Goal: Check status: Check status

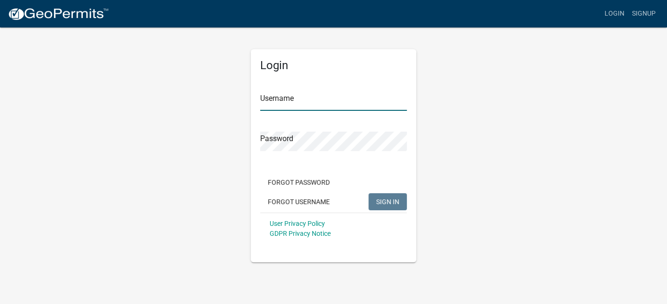
type input "mdambek"
click at [379, 197] on button "SIGN IN" at bounding box center [388, 201] width 38 height 17
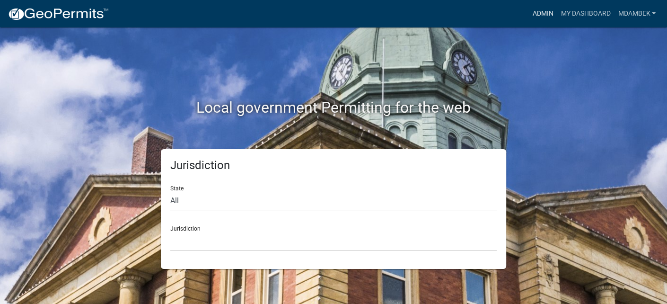
drag, startPoint x: 543, startPoint y: 11, endPoint x: 537, endPoint y: 18, distance: 9.8
click at [543, 11] on link "Admin" at bounding box center [542, 14] width 28 height 18
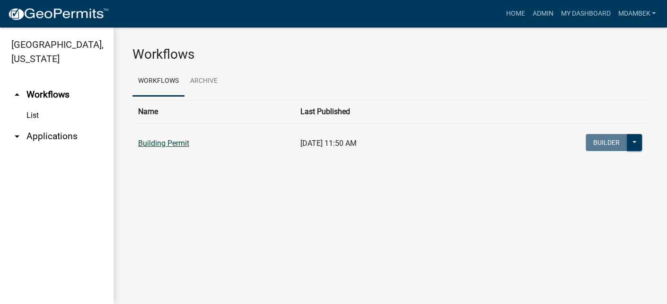
click at [148, 140] on link "Building Permit" at bounding box center [163, 143] width 51 height 9
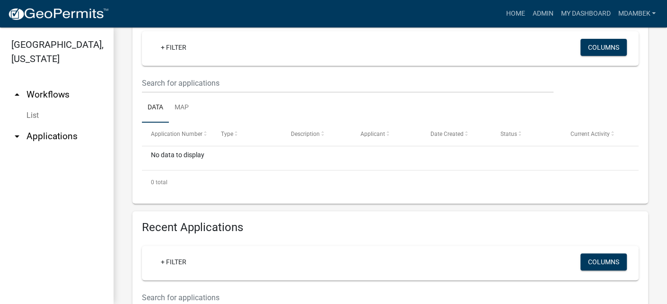
scroll to position [283, 0]
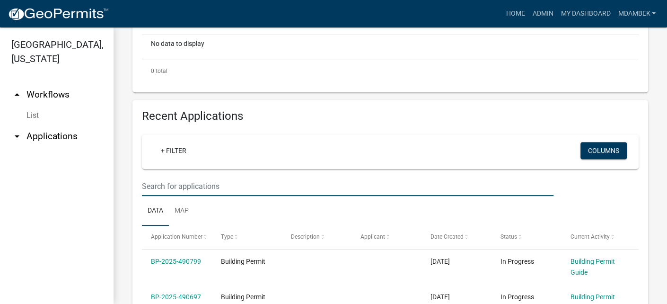
click at [174, 196] on input "text" at bounding box center [348, 185] width 412 height 19
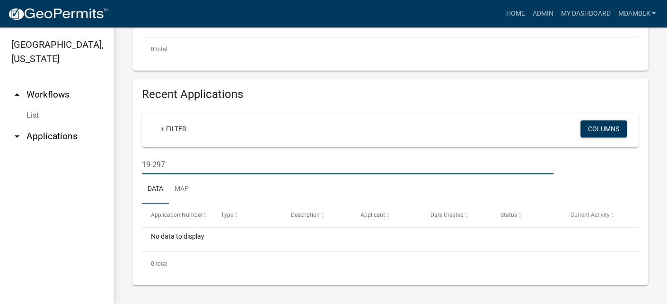
scroll to position [337, 0]
drag, startPoint x: 165, startPoint y: 165, endPoint x: 104, endPoint y: 162, distance: 61.6
click at [104, 162] on div "[GEOGRAPHIC_DATA], [US_STATE] arrow_drop_up Workflows List arrow_drop_down Appl…" at bounding box center [333, 165] width 667 height 276
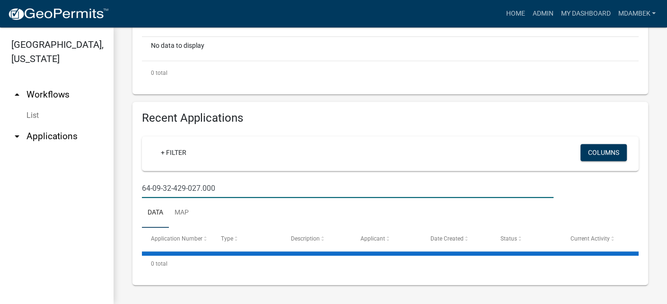
scroll to position [426, 0]
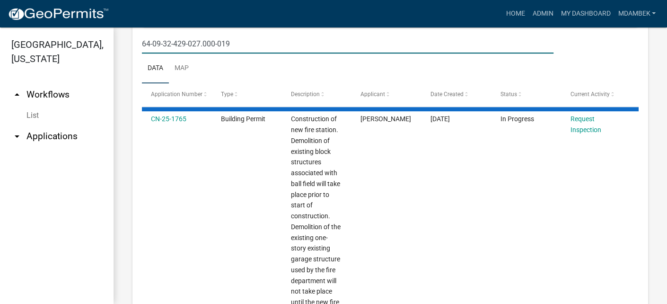
type input "64-09-32-429-027.000-019"
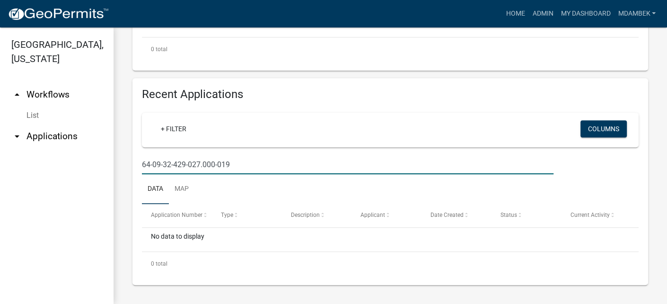
drag, startPoint x: 242, startPoint y: 162, endPoint x: 125, endPoint y: 168, distance: 117.0
click at [125, 168] on div "Recent Applications + Filter Columns 64-09-32-429-027.000-019 Data Map Applicat…" at bounding box center [390, 181] width 530 height 207
drag, startPoint x: 19, startPoint y: 123, endPoint x: 26, endPoint y: 132, distance: 10.9
click at [19, 131] on icon "arrow_drop_down" at bounding box center [16, 136] width 11 height 11
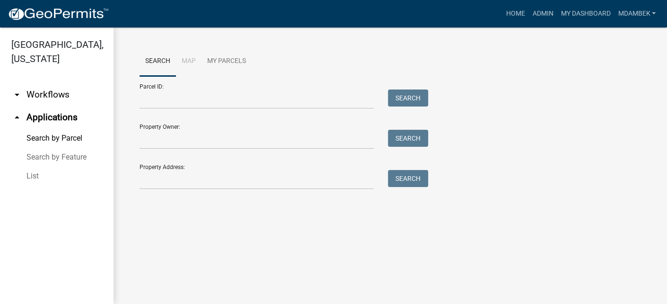
click at [50, 129] on link "Search by Parcel" at bounding box center [57, 138] width 114 height 19
click at [153, 102] on input "Parcel ID:" at bounding box center [257, 98] width 234 height 19
paste input "64-09-32-429-027.000-019"
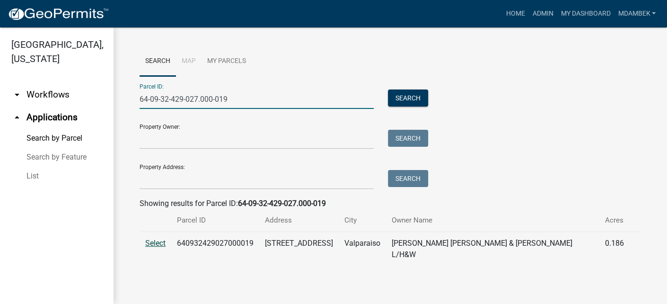
click at [154, 240] on span "Select" at bounding box center [155, 242] width 20 height 9
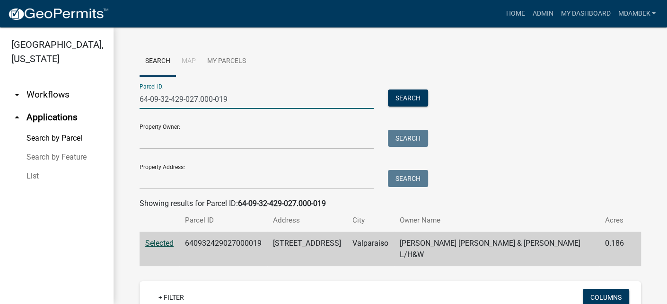
drag, startPoint x: 240, startPoint y: 96, endPoint x: 83, endPoint y: 94, distance: 157.6
click at [83, 94] on div "[GEOGRAPHIC_DATA], [US_STATE] arrow_drop_down Workflows List arrow_drop_up Appl…" at bounding box center [333, 165] width 667 height 276
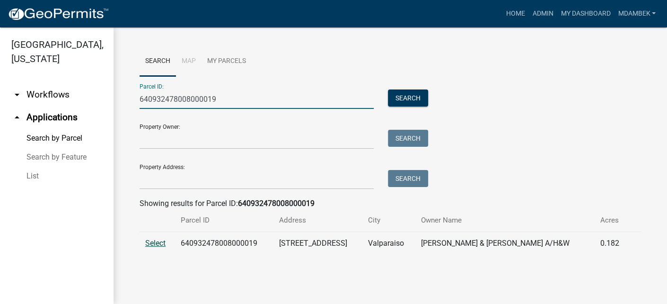
type input "640932478008000019"
click at [159, 241] on span "Select" at bounding box center [155, 242] width 20 height 9
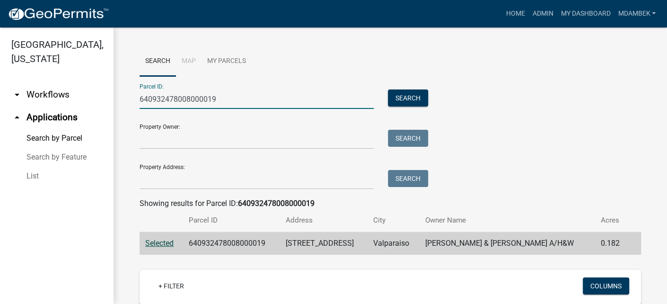
drag, startPoint x: 228, startPoint y: 99, endPoint x: 132, endPoint y: 100, distance: 96.5
click at [132, 100] on div "Search Map My Parcels Parcel ID: 640932478008000019 Search Property Owner: Sear…" at bounding box center [391, 224] width 554 height 394
click at [19, 89] on icon "arrow_drop_down" at bounding box center [16, 94] width 11 height 11
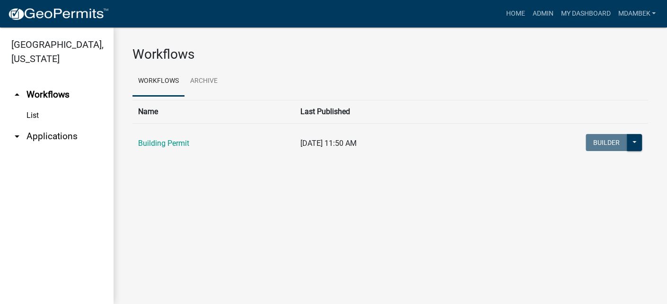
drag, startPoint x: 37, startPoint y: 99, endPoint x: 54, endPoint y: 103, distance: 17.4
click at [37, 106] on link "List" at bounding box center [57, 115] width 114 height 19
drag, startPoint x: 155, startPoint y: 139, endPoint x: 193, endPoint y: 156, distance: 41.5
click at [155, 140] on link "Building Permit" at bounding box center [163, 143] width 51 height 9
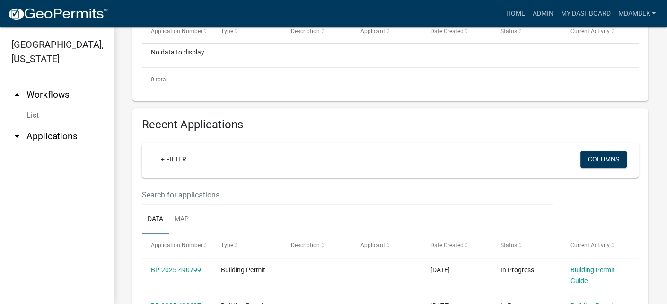
scroll to position [314, 0]
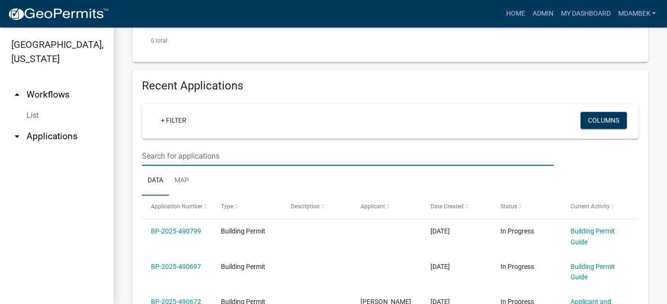
click at [163, 166] on input "text" at bounding box center [348, 155] width 412 height 19
paste input "640932478008000019"
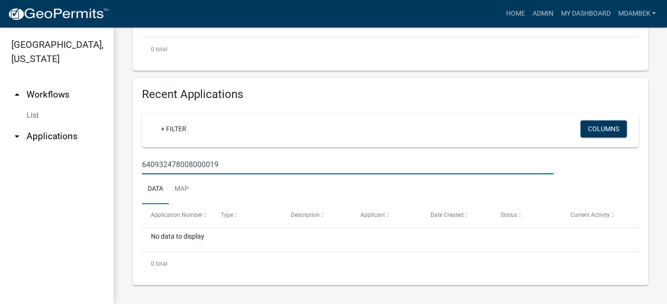
click at [151, 174] on input "640932478008000019" at bounding box center [348, 164] width 412 height 19
drag, startPoint x: 207, startPoint y: 189, endPoint x: 104, endPoint y: 189, distance: 103.6
click at [104, 189] on div "[GEOGRAPHIC_DATA], [US_STATE] arrow_drop_up Workflows List arrow_drop_down Appl…" at bounding box center [333, 165] width 667 height 276
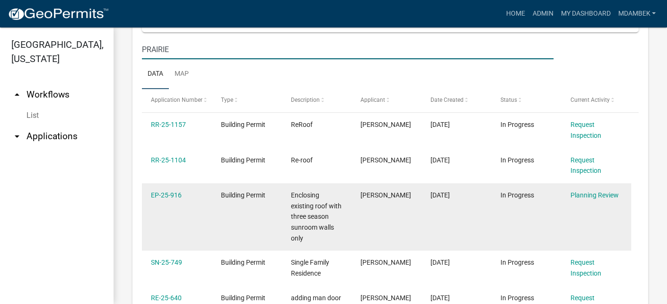
scroll to position [278, 0]
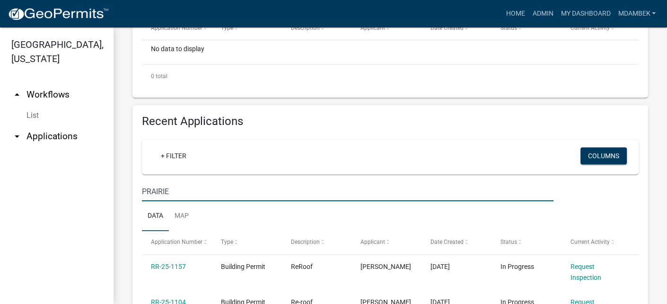
click at [140, 201] on div "PRAIRIE" at bounding box center [348, 191] width 426 height 19
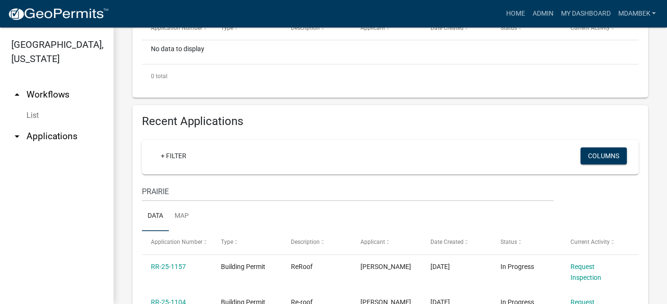
click at [140, 201] on div "PRAIRIE" at bounding box center [348, 191] width 426 height 19
click at [141, 201] on div "PRAIRIE" at bounding box center [348, 191] width 426 height 19
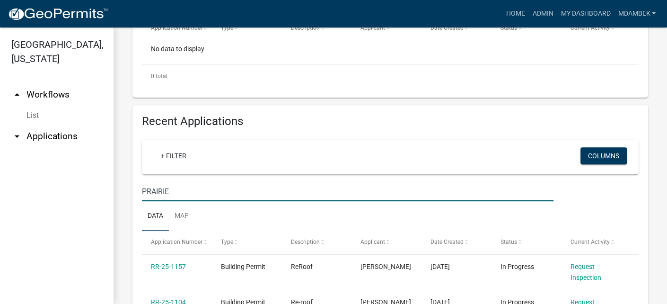
click at [190, 201] on input "PRAIRIE" at bounding box center [348, 191] width 412 height 19
type input "PRAIRIE BEND"
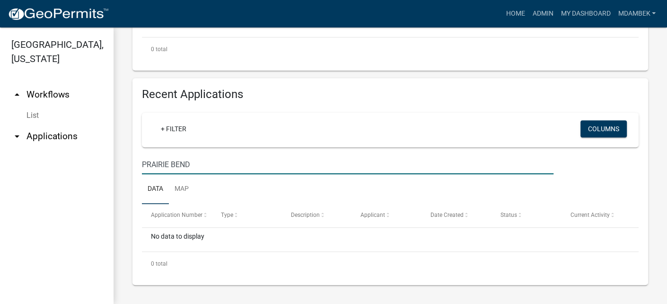
scroll to position [337, 0]
drag, startPoint x: 195, startPoint y: 167, endPoint x: 103, endPoint y: 164, distance: 92.3
click at [103, 164] on div "[GEOGRAPHIC_DATA], [US_STATE] arrow_drop_up Workflows List arrow_drop_down Appl…" at bounding box center [333, 165] width 667 height 276
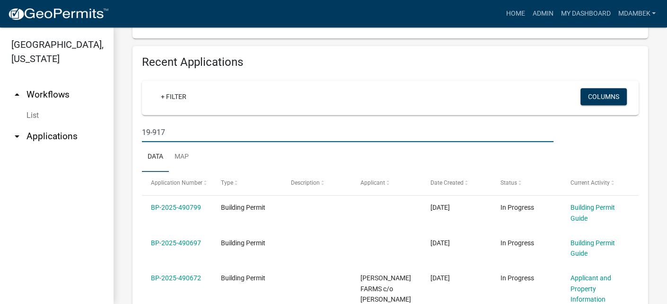
type input "19-917"
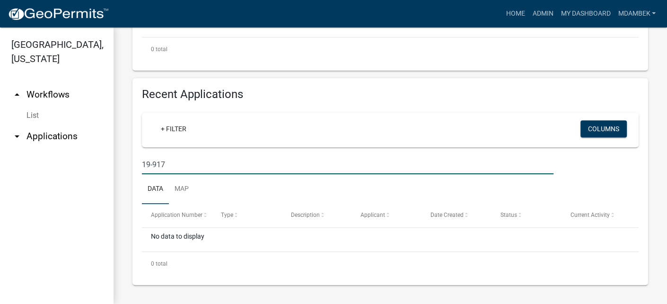
click at [19, 131] on icon "arrow_drop_down" at bounding box center [16, 136] width 11 height 11
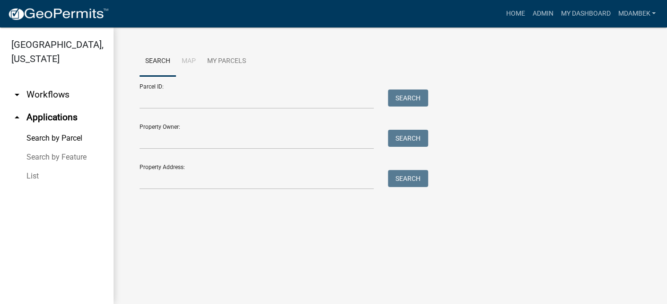
click at [56, 129] on link "Search by Parcel" at bounding box center [57, 138] width 114 height 19
drag, startPoint x: 169, startPoint y: 100, endPoint x: 176, endPoint y: 105, distance: 7.9
click at [170, 100] on input "Parcel ID:" at bounding box center [257, 98] width 234 height 19
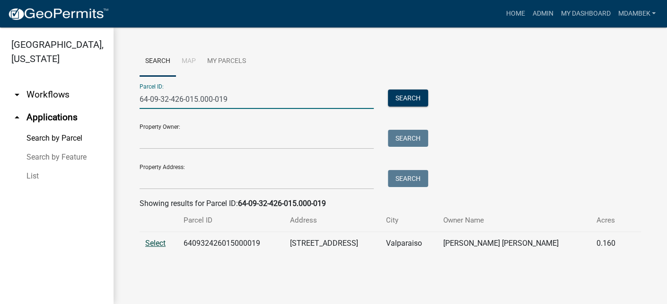
click at [159, 240] on span "Select" at bounding box center [155, 242] width 20 height 9
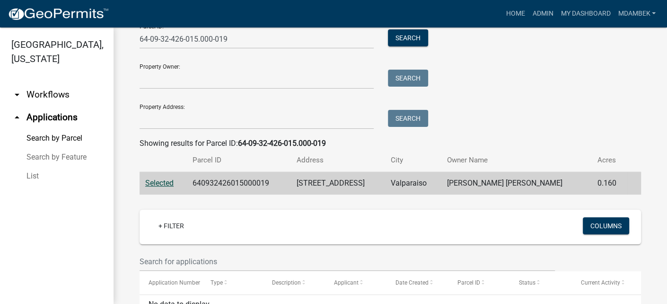
scroll to position [23, 0]
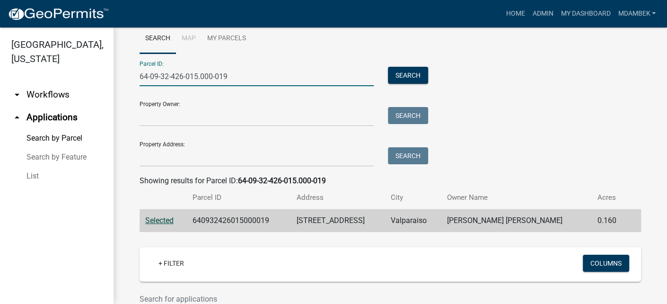
drag, startPoint x: 221, startPoint y: 79, endPoint x: -26, endPoint y: 52, distance: 248.4
click at [0, 52] on html "Internet Explorer does NOT work with GeoPermits. Get a new browser for more sec…" at bounding box center [333, 152] width 667 height 304
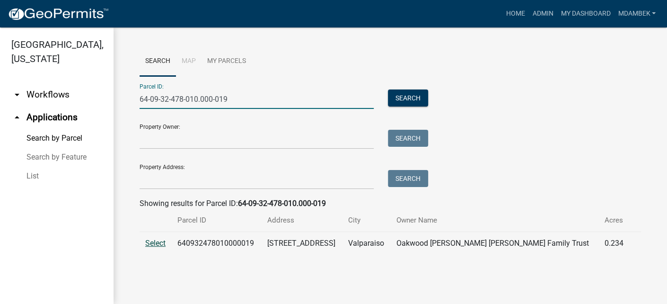
type input "64-09-32-478-010.000-019"
click at [156, 245] on span "Select" at bounding box center [155, 242] width 20 height 9
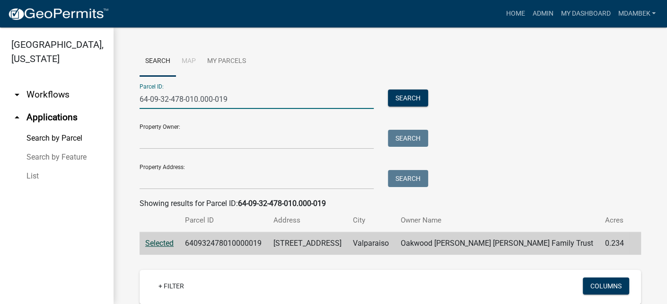
drag, startPoint x: 211, startPoint y: 96, endPoint x: 128, endPoint y: 95, distance: 83.3
click at [128, 95] on div "Search Map My Parcels Parcel ID: 64-09-32-478-010.000-019 Search Property Owner…" at bounding box center [391, 224] width 554 height 394
drag, startPoint x: 15, startPoint y: 80, endPoint x: 22, endPoint y: 85, distance: 8.9
click at [15, 89] on icon "arrow_drop_down" at bounding box center [16, 94] width 11 height 11
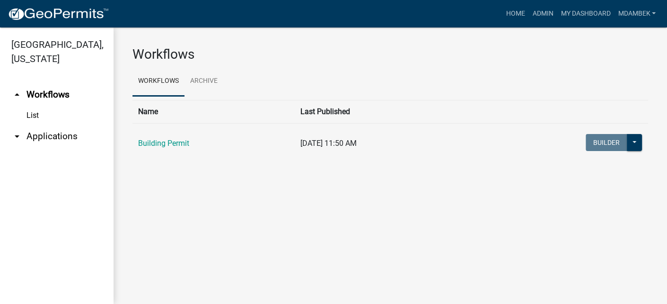
click at [32, 106] on link "List" at bounding box center [57, 115] width 114 height 19
click at [152, 146] on link "Building Permit" at bounding box center [163, 143] width 51 height 9
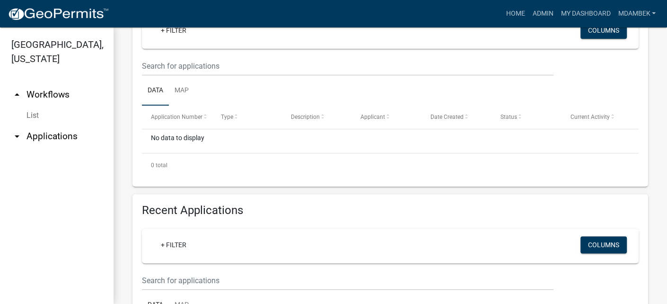
scroll to position [331, 0]
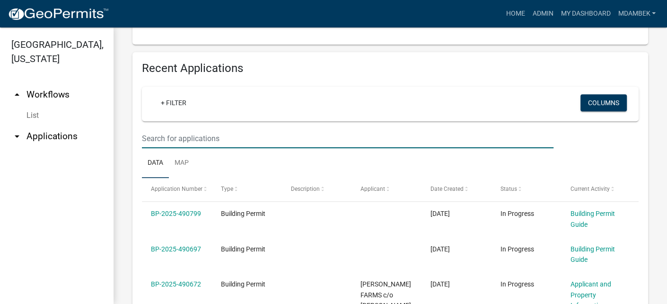
click at [158, 148] on input "text" at bounding box center [348, 138] width 412 height 19
paste input "64-09-32-478-010.000-019"
type input "64-09-32-478-010.000-019"
